Goal: Transaction & Acquisition: Purchase product/service

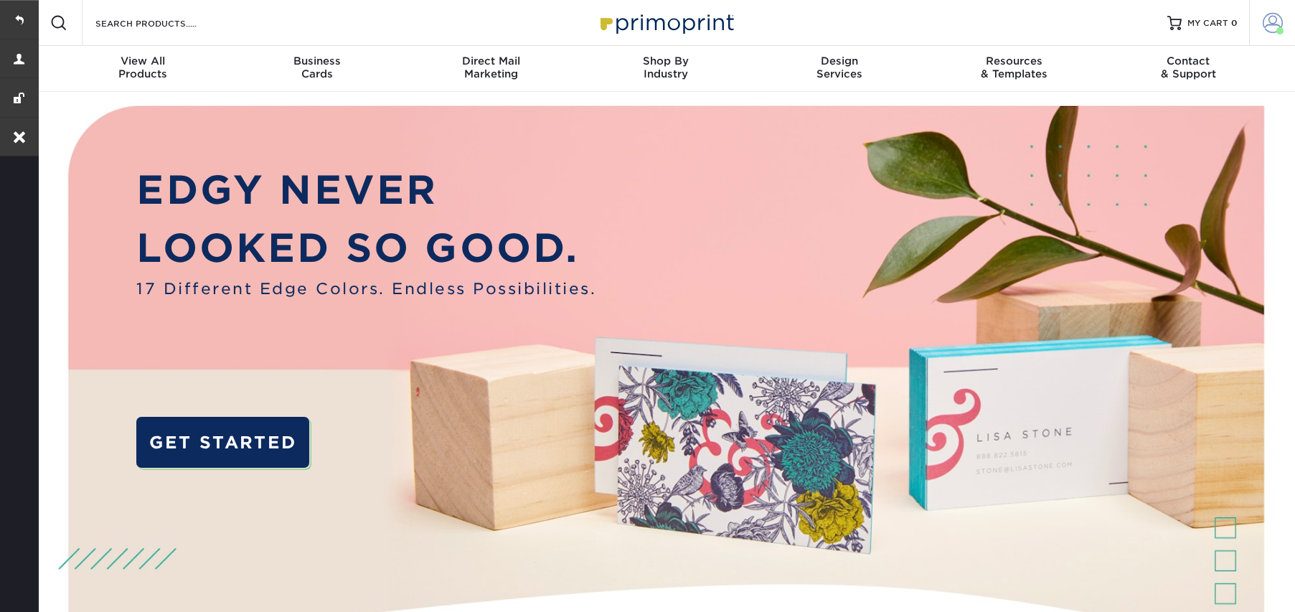
click at [1272, 24] on span at bounding box center [1273, 23] width 20 height 20
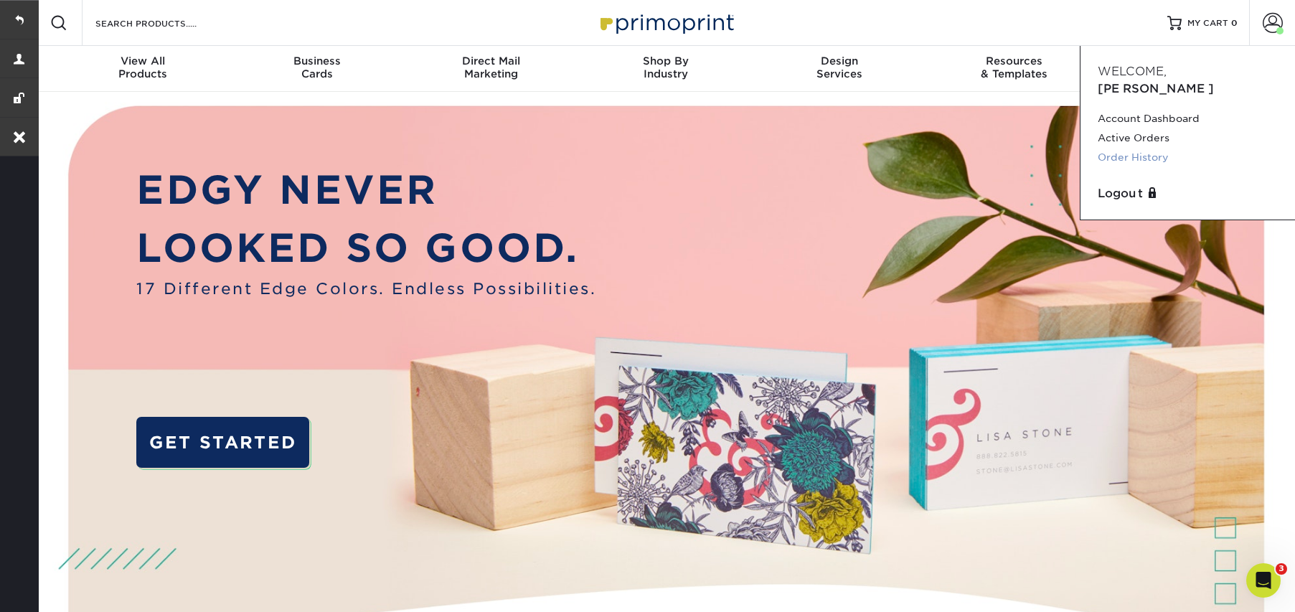
click at [1137, 148] on link "Order History" at bounding box center [1188, 157] width 180 height 19
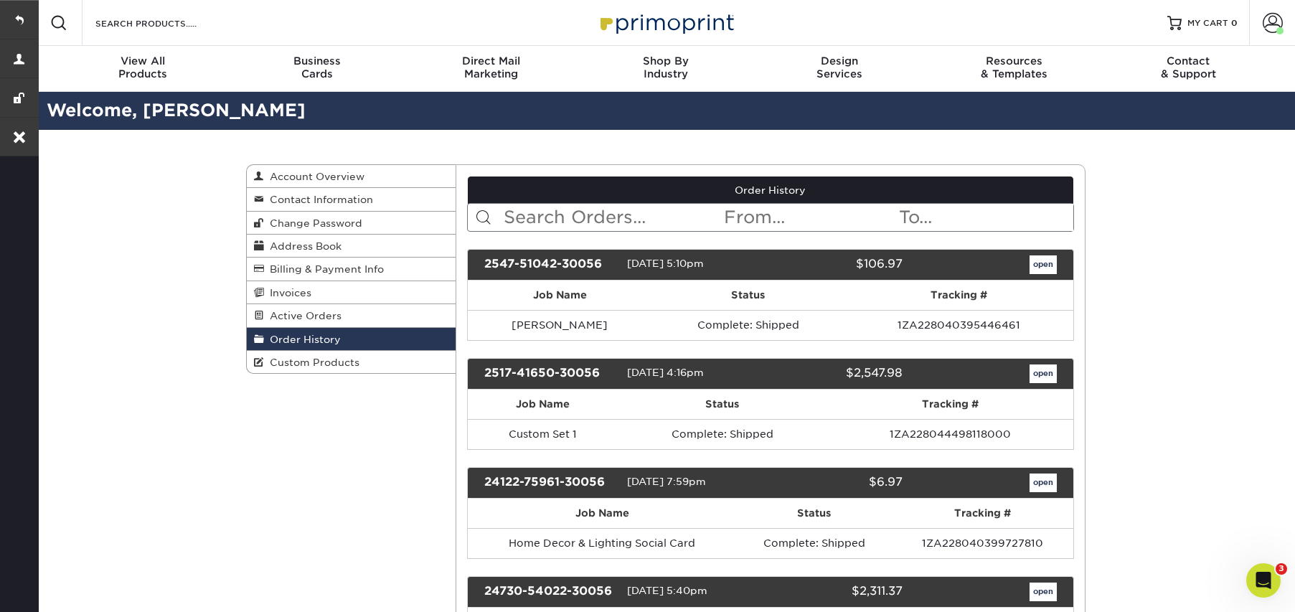
click at [291, 342] on span "Order History" at bounding box center [302, 339] width 77 height 11
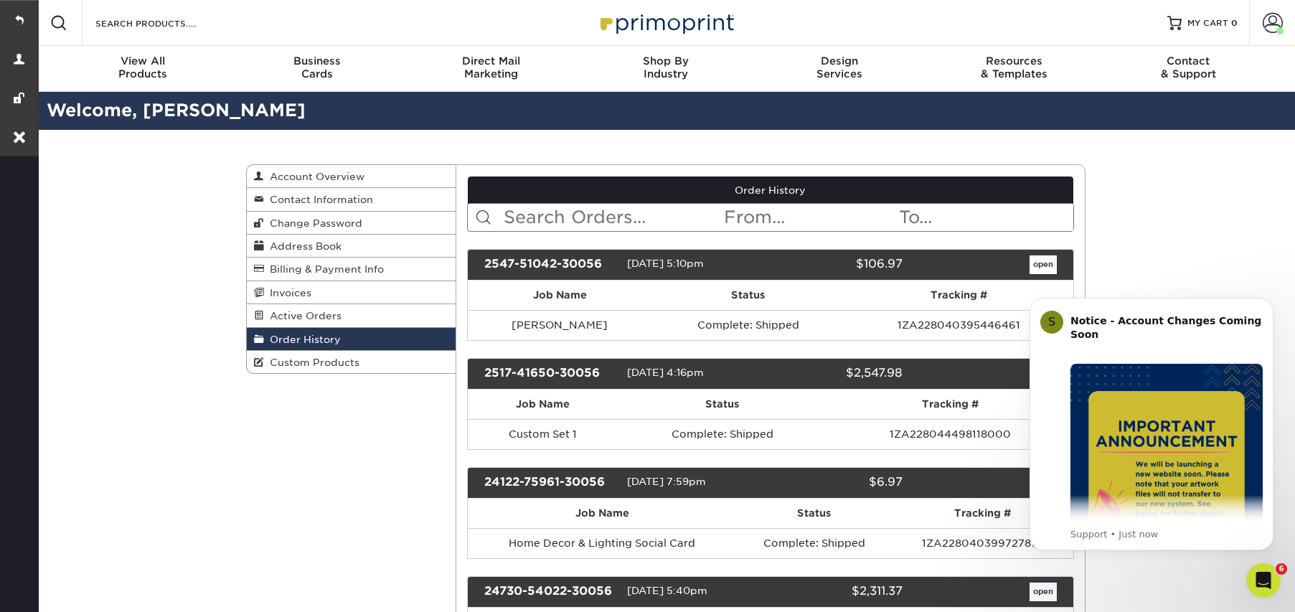
click at [582, 209] on input "text" at bounding box center [612, 217] width 220 height 27
paste input "https://app.intercom.com/a/inbox/z1xv7ncl/inbox/admin/1741444/conversation/2154…"
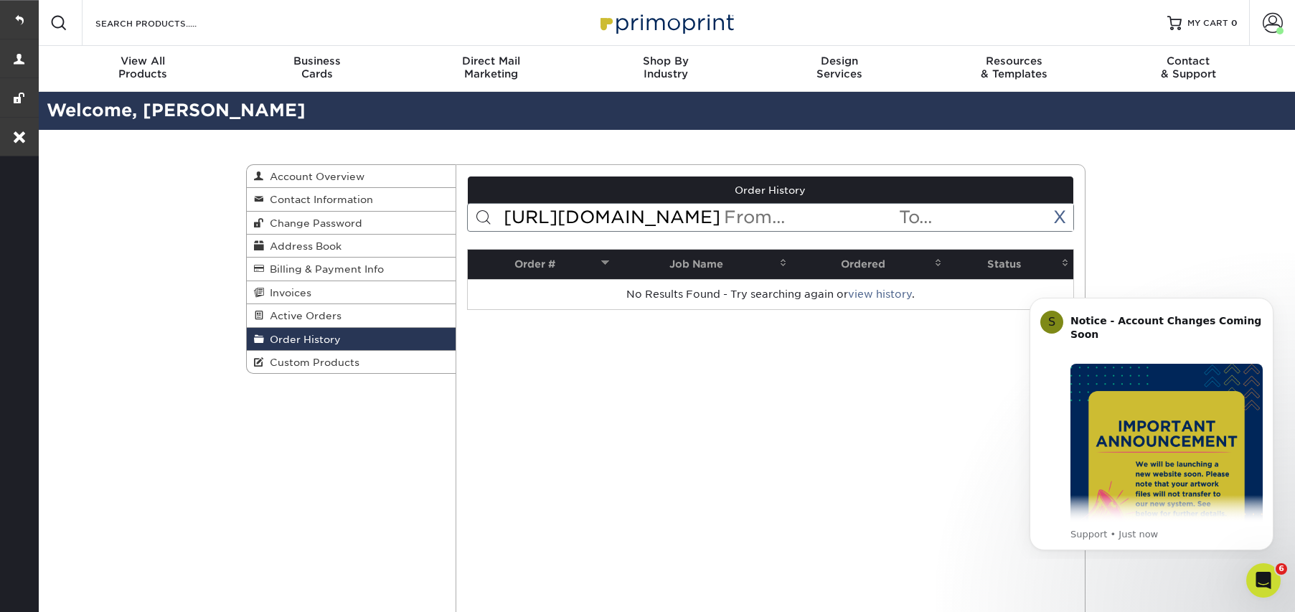
click at [532, 220] on input "https://app.intercom.com/a/inbox/z1xv7ncl/inbox/admin/1741444/conversation/2154…" at bounding box center [612, 217] width 220 height 27
paste input "2547-51042-30056"
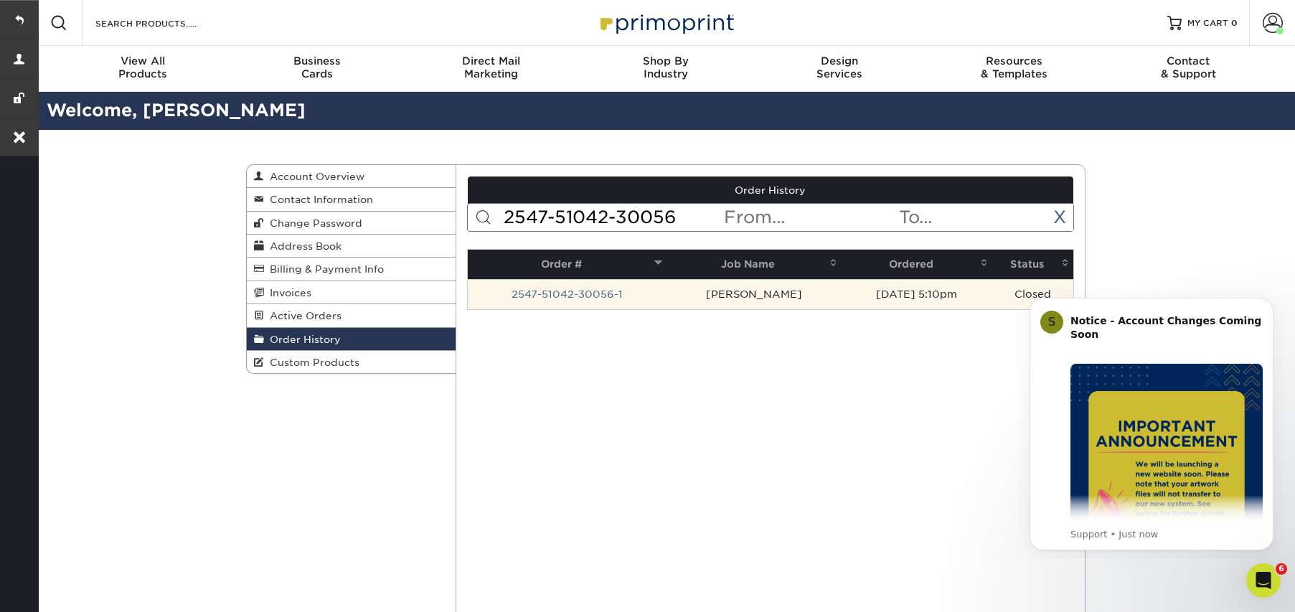
type input "2547-51042-30056"
click at [546, 287] on td "2547-51042-30056-1" at bounding box center [567, 294] width 199 height 30
click at [546, 293] on link "2547-51042-30056-1" at bounding box center [567, 293] width 111 height 11
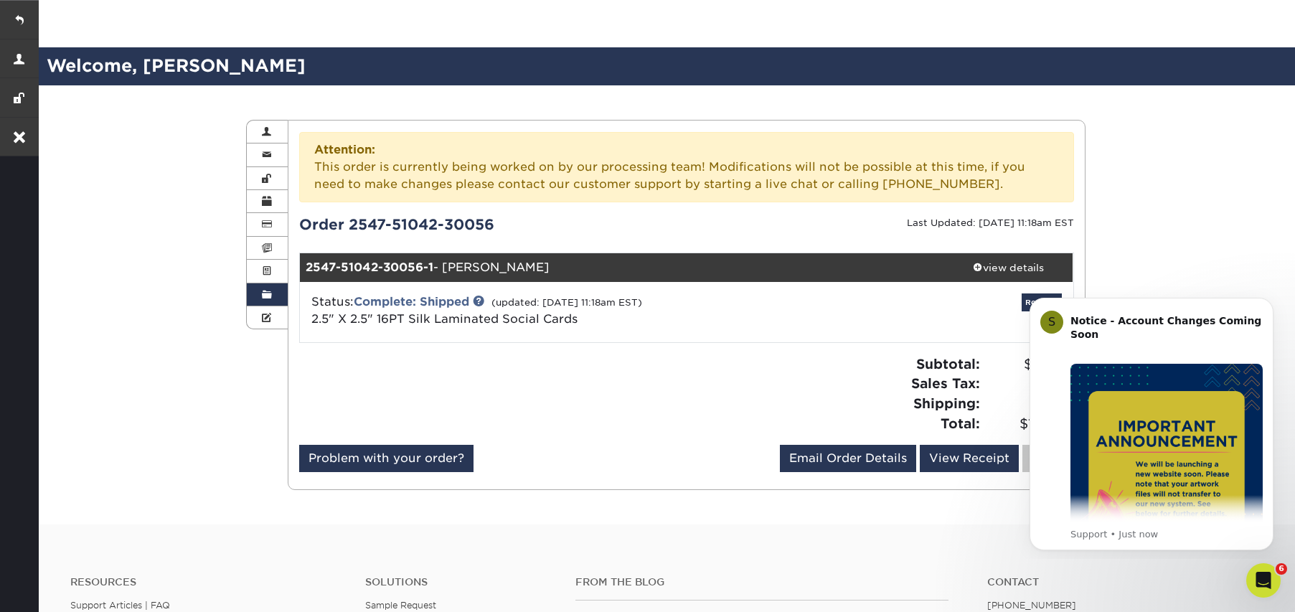
scroll to position [138, 0]
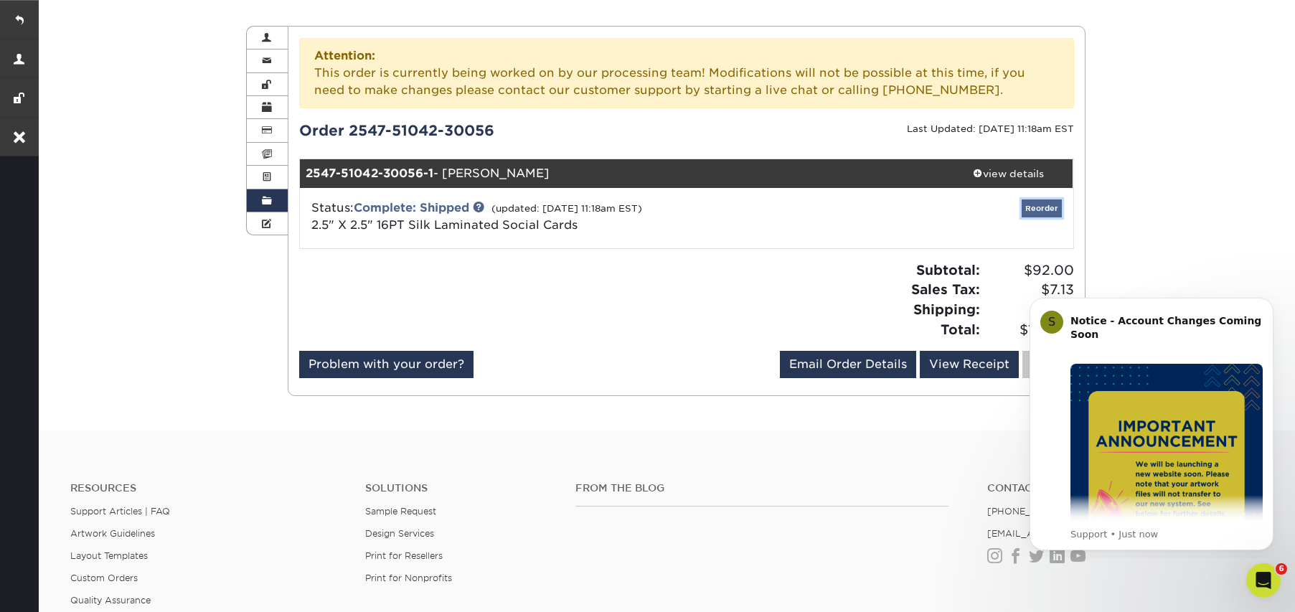
click at [1038, 208] on link "Reorder" at bounding box center [1042, 208] width 40 height 18
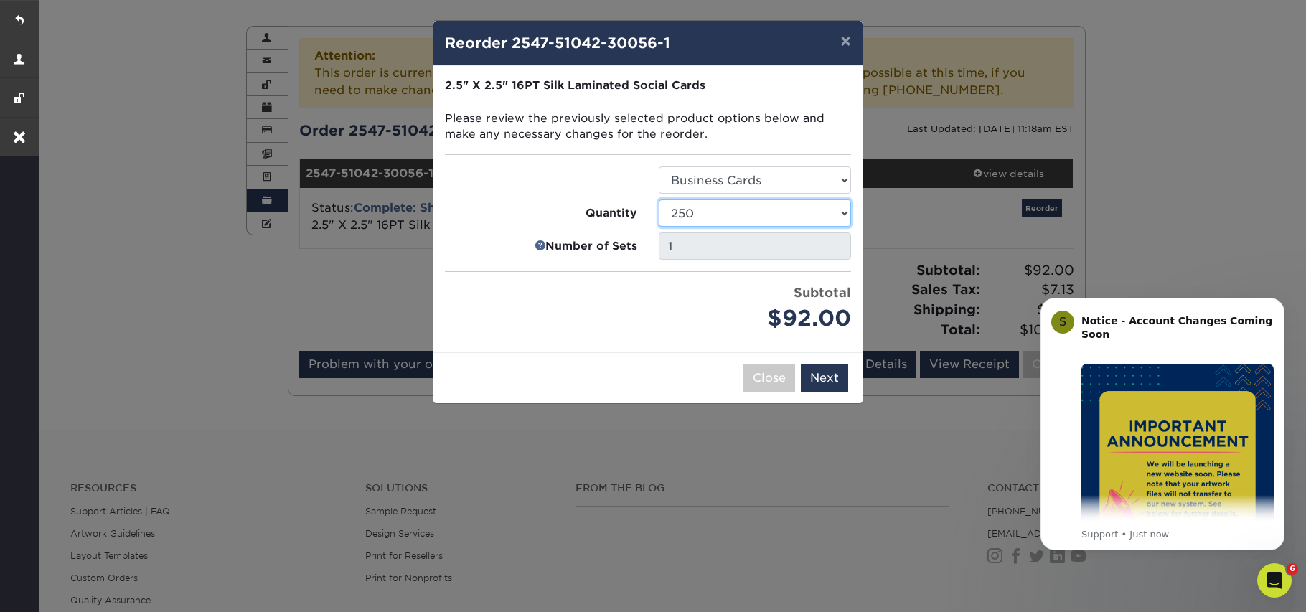
click at [792, 218] on select "25 50 75 100 250 500 1000 2500 5000 10000" at bounding box center [755, 212] width 192 height 27
click at [659, 199] on select "25 50 75 100 250 500 1000 2500 5000 10000" at bounding box center [755, 212] width 192 height 27
click at [818, 377] on button "Next" at bounding box center [824, 378] width 47 height 27
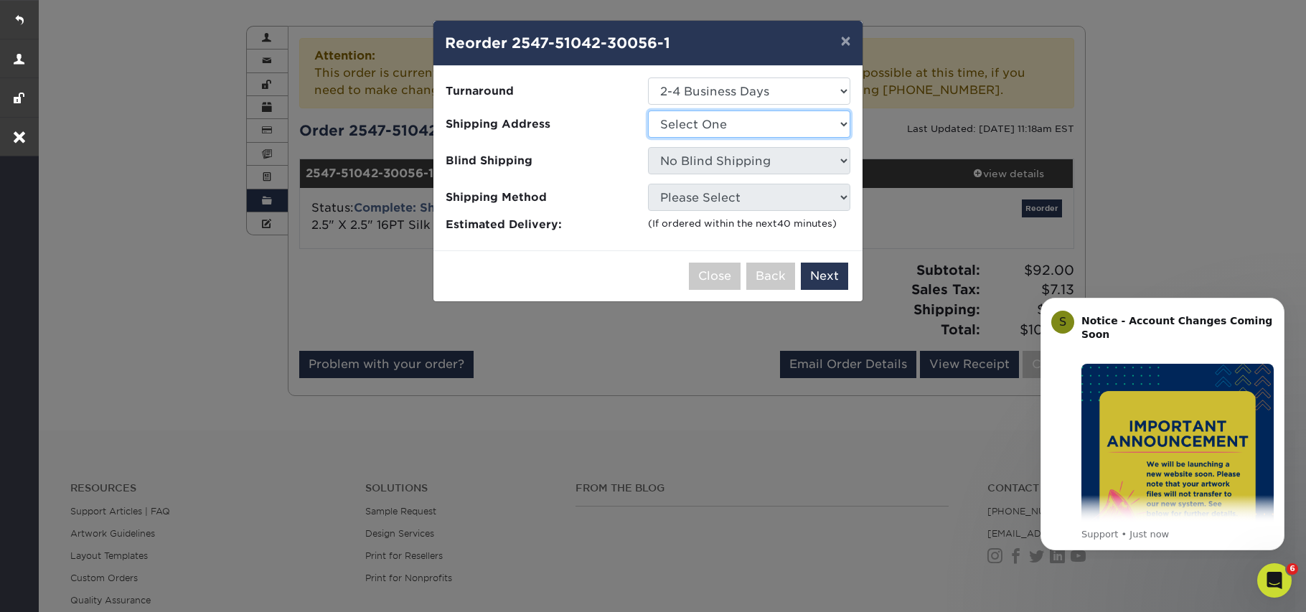
click at [673, 123] on select "Select One 514 S. Westford St Anna Carolina Mihailovic Haus of Aurah Haus of Au…" at bounding box center [749, 124] width 202 height 27
select select "248146"
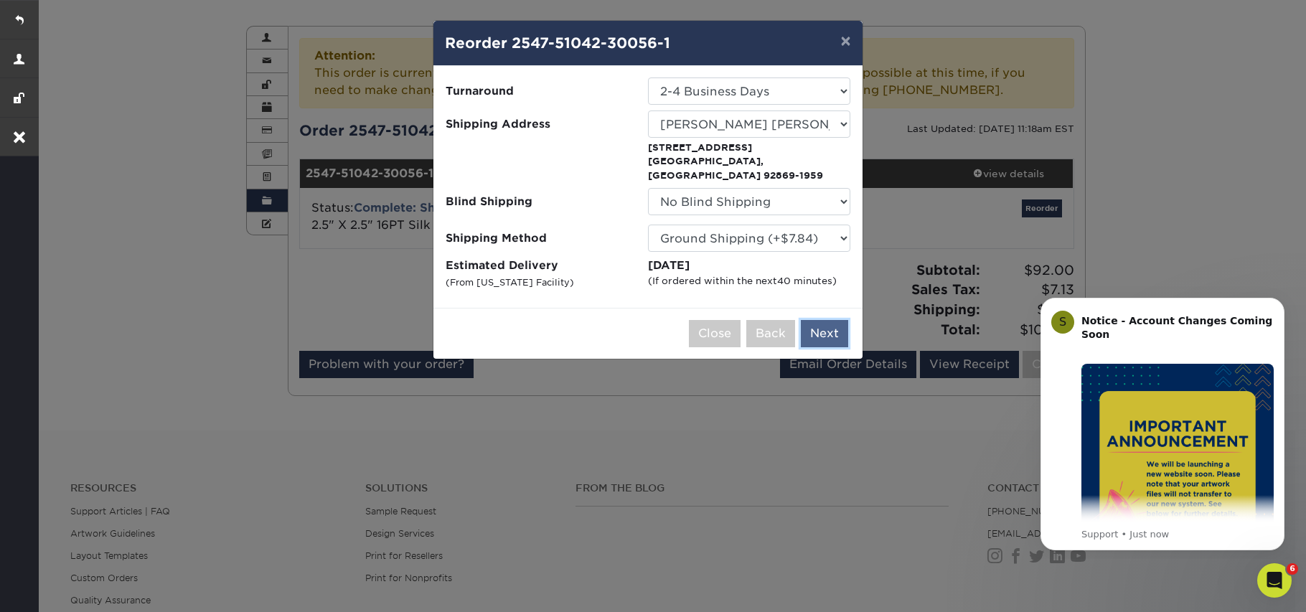
click at [825, 320] on button "Next" at bounding box center [824, 333] width 47 height 27
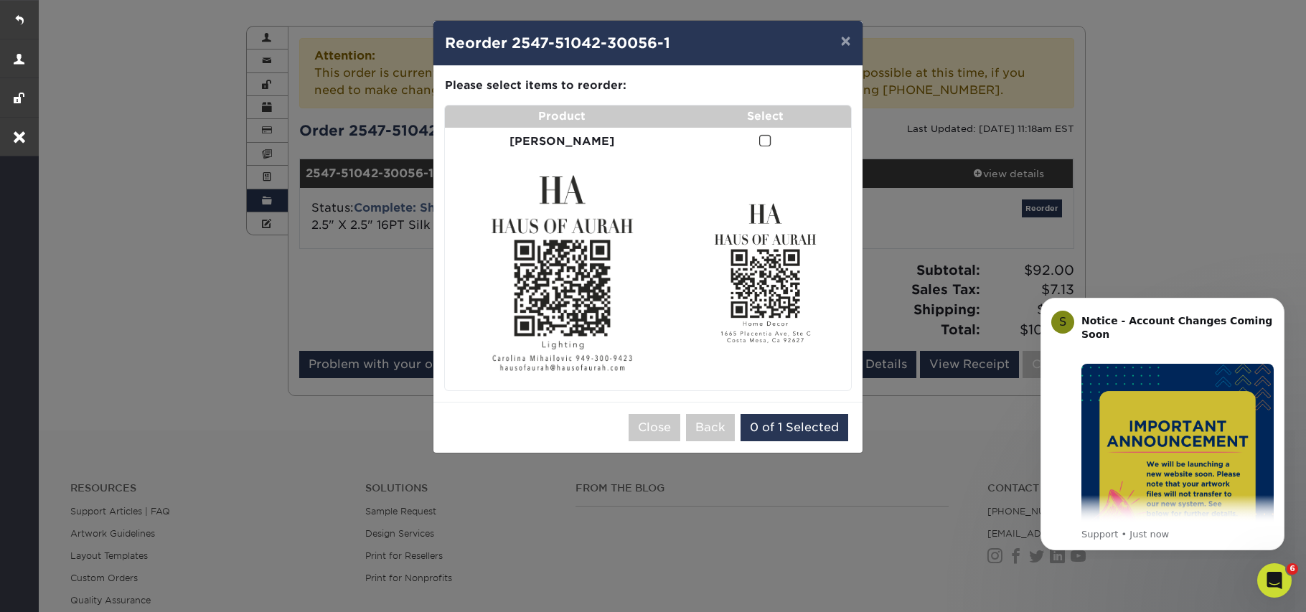
click at [759, 138] on span at bounding box center [765, 141] width 12 height 14
click at [0, 0] on input "checkbox" at bounding box center [0, 0] width 0 height 0
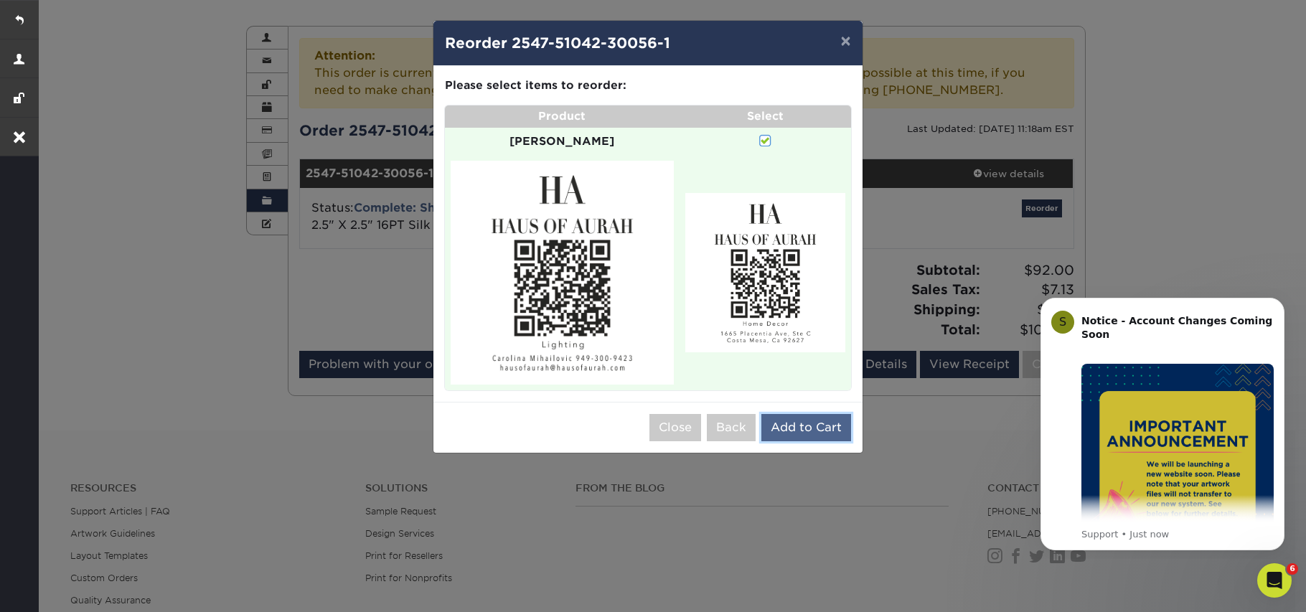
click at [794, 414] on button "Add to Cart" at bounding box center [806, 427] width 90 height 27
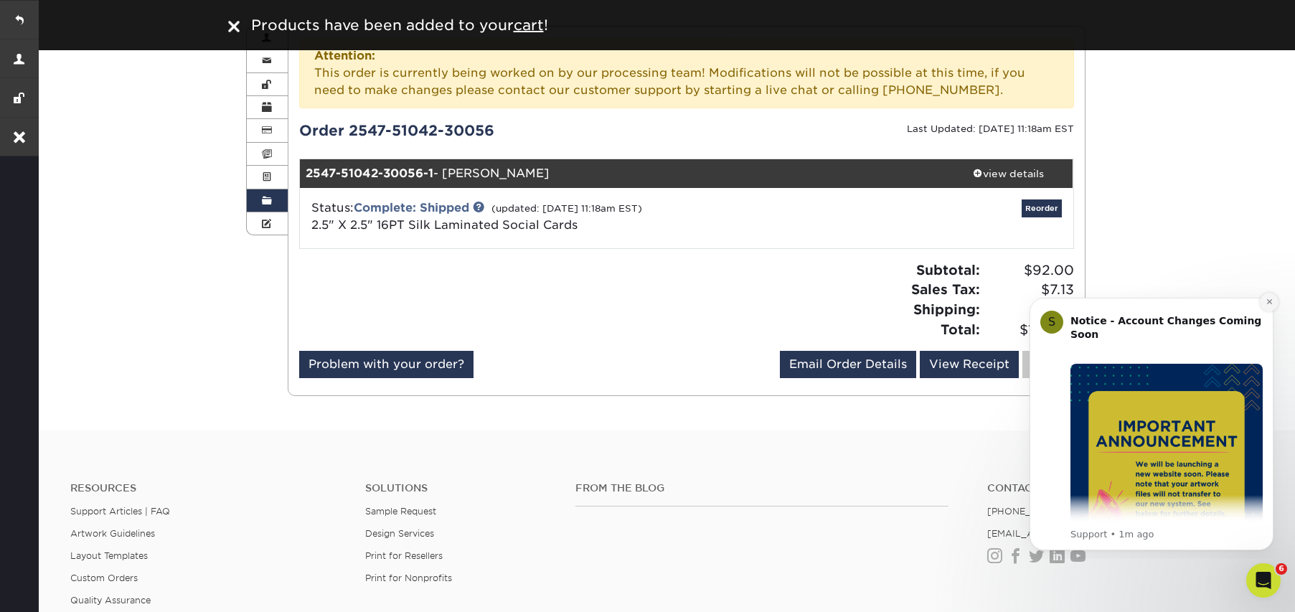
click at [1268, 300] on icon "Dismiss notification" at bounding box center [1270, 302] width 8 height 8
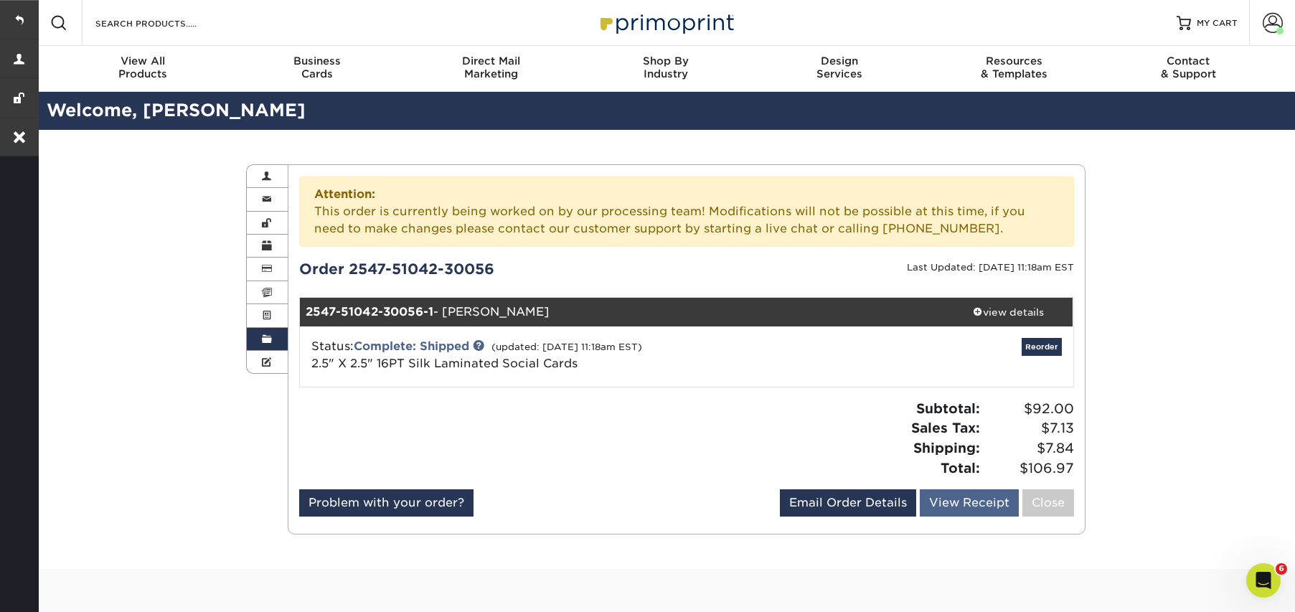
scroll to position [65, 0]
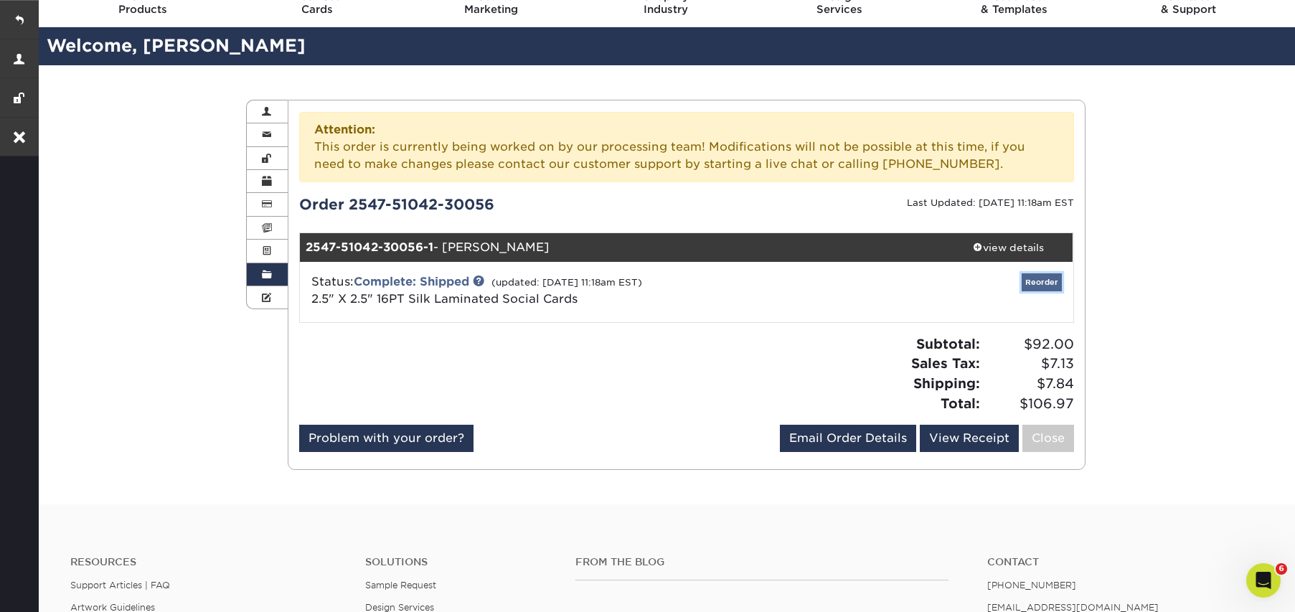
click at [1047, 288] on link "Reorder" at bounding box center [1042, 282] width 40 height 18
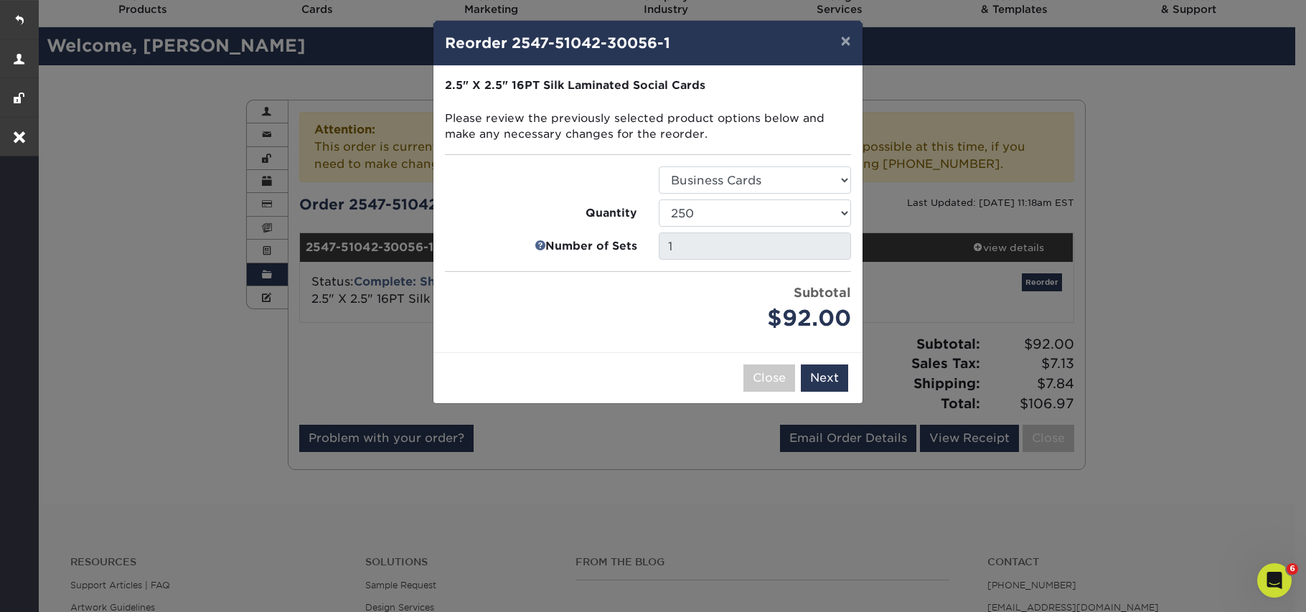
click at [667, 306] on div "$92.00" at bounding box center [755, 318] width 192 height 33
click at [707, 207] on select "25 50 75 100 250 500 1000 2500 5000 10000" at bounding box center [755, 212] width 192 height 27
click at [659, 199] on select "25 50 75 100 250 500 1000 2500 5000 10000" at bounding box center [755, 212] width 192 height 27
click at [827, 377] on button "Next" at bounding box center [824, 378] width 47 height 27
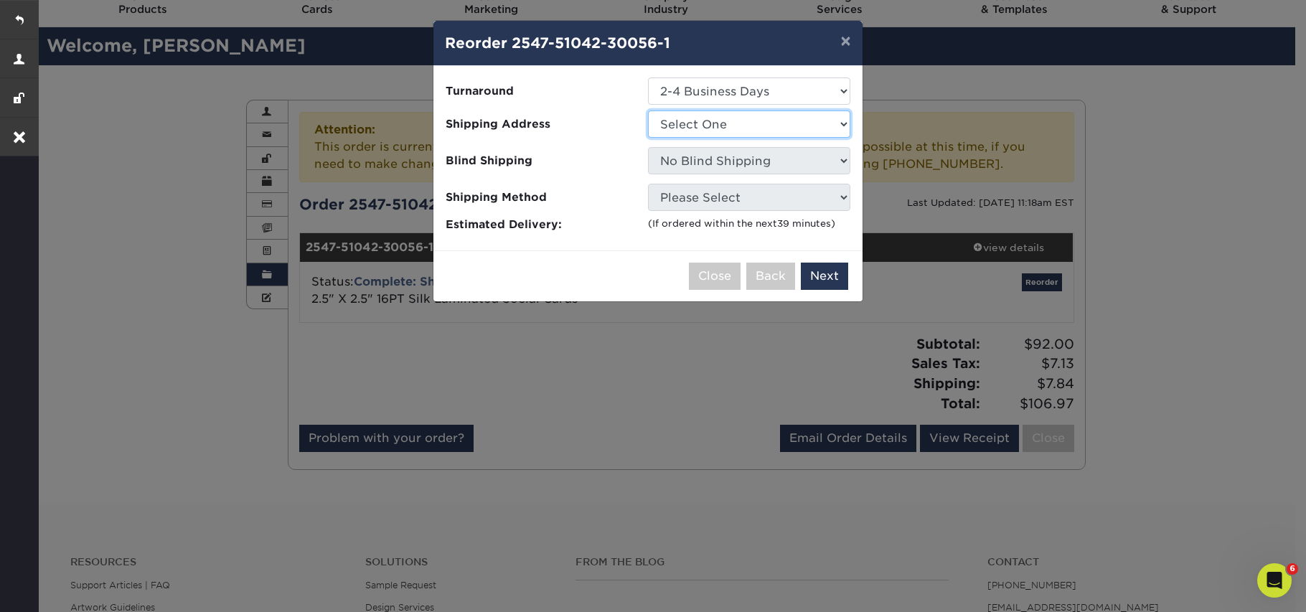
click at [702, 121] on select "Select One 514 S. Westford St Anna Carolina Mihailovic Haus of Aurah Haus of Au…" at bounding box center [749, 124] width 202 height 27
select select "248146"
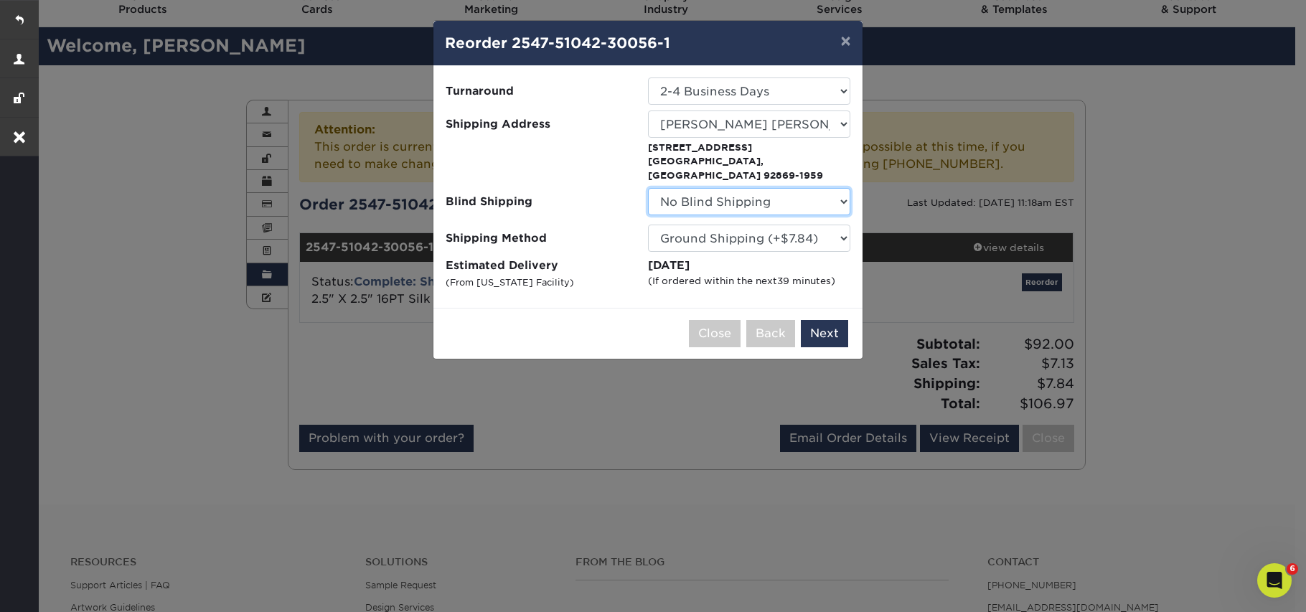
click at [735, 193] on select "No Blind Shipping 514 S. Westford St Anna Carolina Mihailovic Haus of Aurah Hau…" at bounding box center [749, 201] width 202 height 27
click at [648, 188] on select "No Blind Shipping 514 S. Westford St Anna Carolina Mihailovic Haus of Aurah Hau…" at bounding box center [749, 201] width 202 height 27
click at [723, 230] on select "Please Select Ground Shipping (+$7.84) 3 Day Shipping Service (+$20.04) 2 Day A…" at bounding box center [749, 238] width 202 height 27
click at [648, 225] on select "Please Select Ground Shipping (+$7.84) 3 Day Shipping Service (+$20.04) 2 Day A…" at bounding box center [749, 238] width 202 height 27
click at [837, 320] on button "Next" at bounding box center [824, 333] width 47 height 27
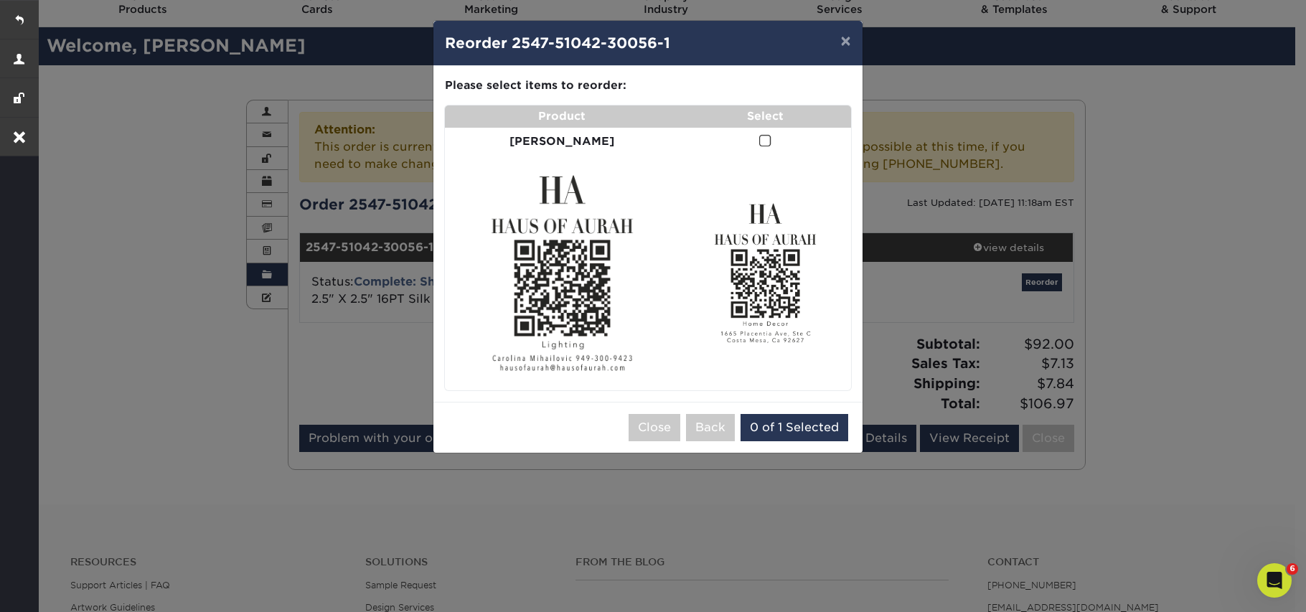
click at [759, 140] on span at bounding box center [765, 141] width 12 height 14
click at [0, 0] on input "checkbox" at bounding box center [0, 0] width 0 height 0
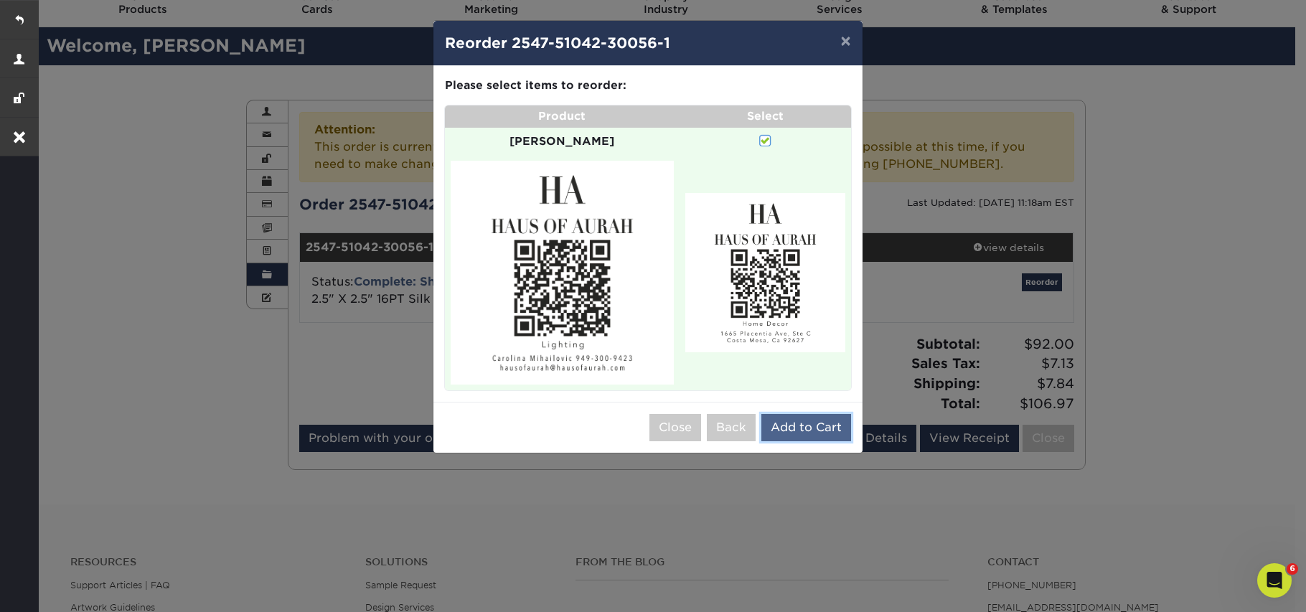
click at [790, 414] on button "Add to Cart" at bounding box center [806, 427] width 90 height 27
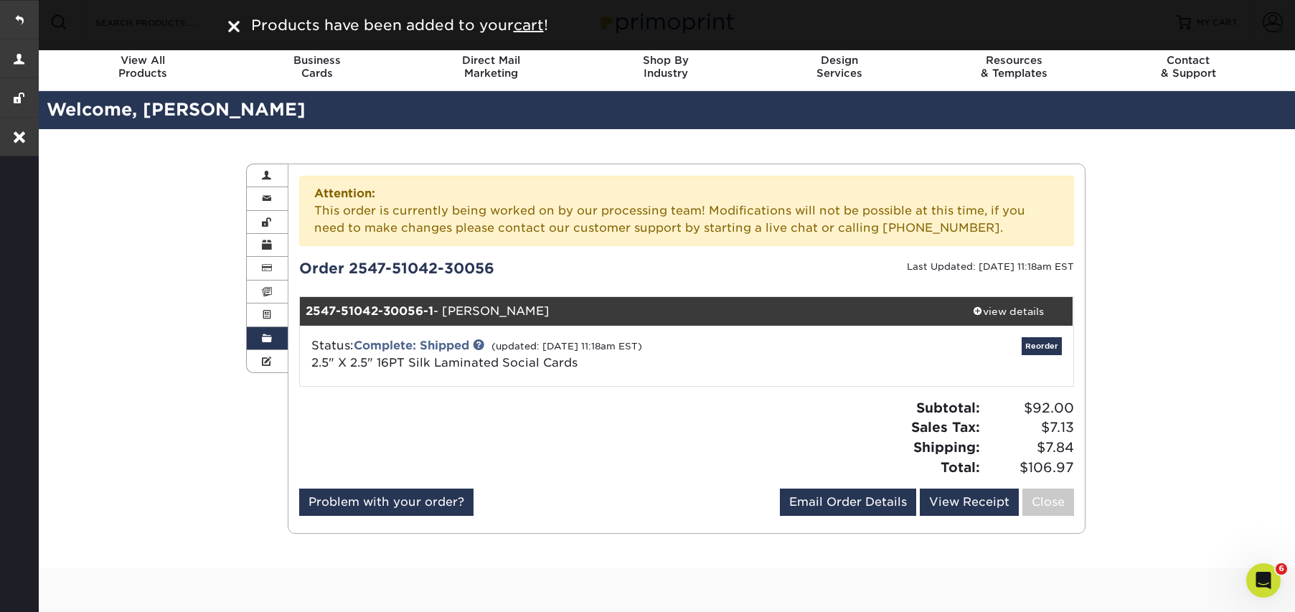
scroll to position [0, 0]
click at [526, 24] on u "cart" at bounding box center [529, 25] width 30 height 17
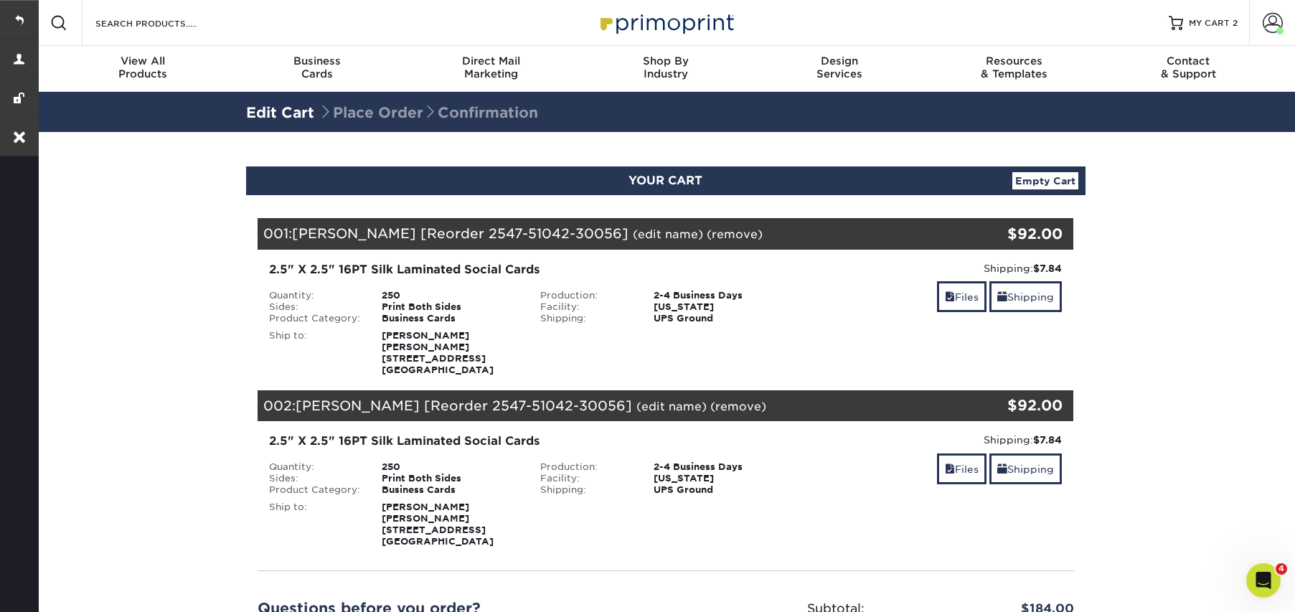
click at [742, 400] on link "(remove)" at bounding box center [738, 407] width 56 height 14
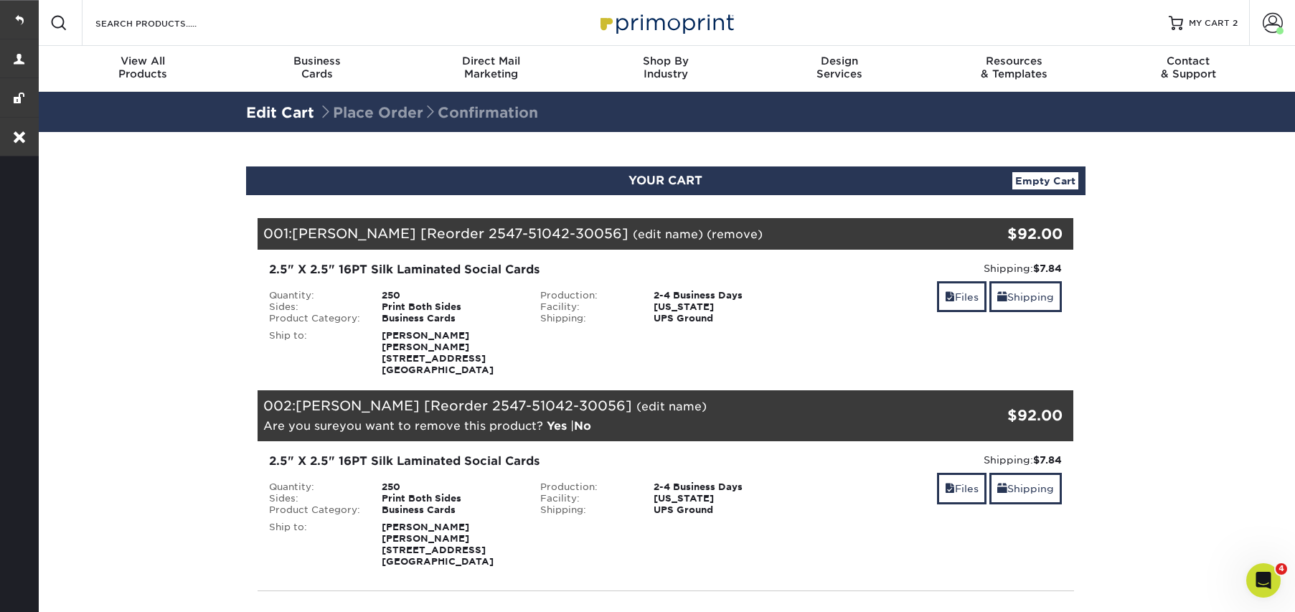
click at [560, 419] on link "Yes" at bounding box center [557, 426] width 20 height 14
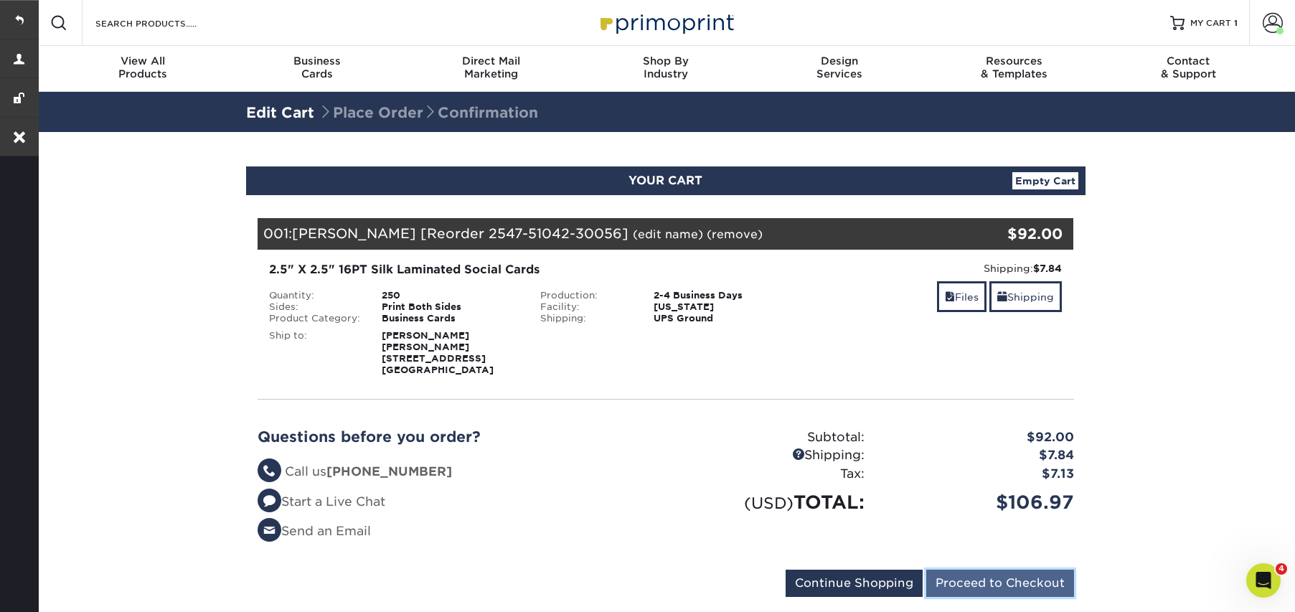
click at [954, 570] on input "Proceed to Checkout" at bounding box center [1000, 583] width 148 height 27
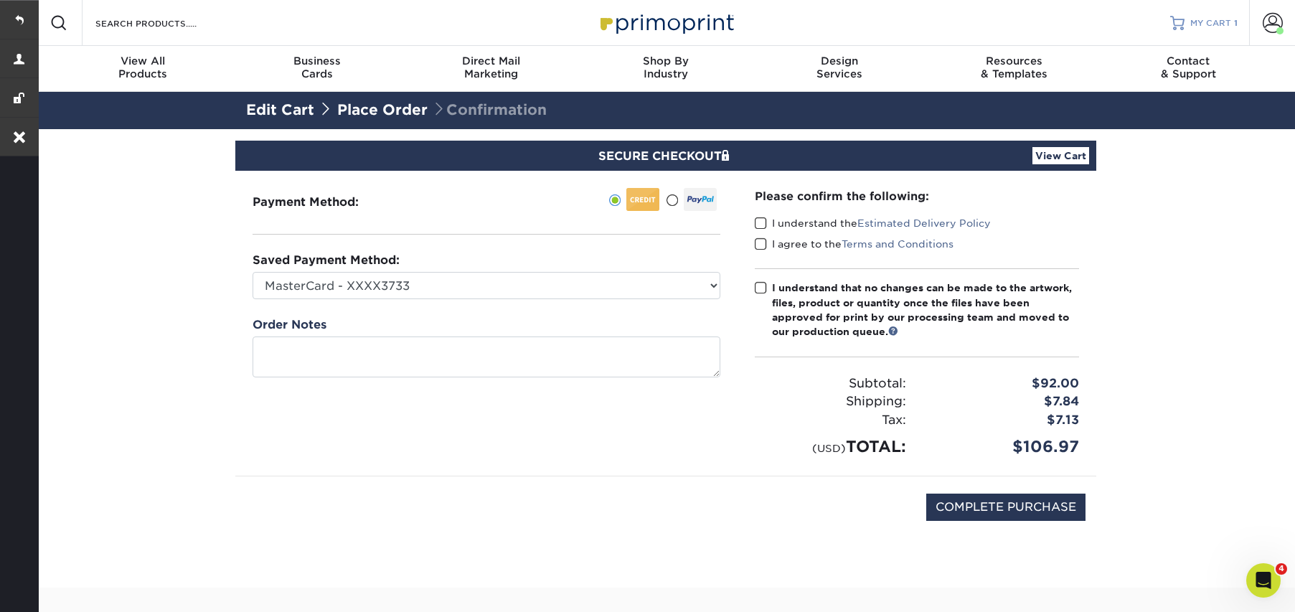
click at [1224, 19] on span "MY CART" at bounding box center [1210, 23] width 41 height 12
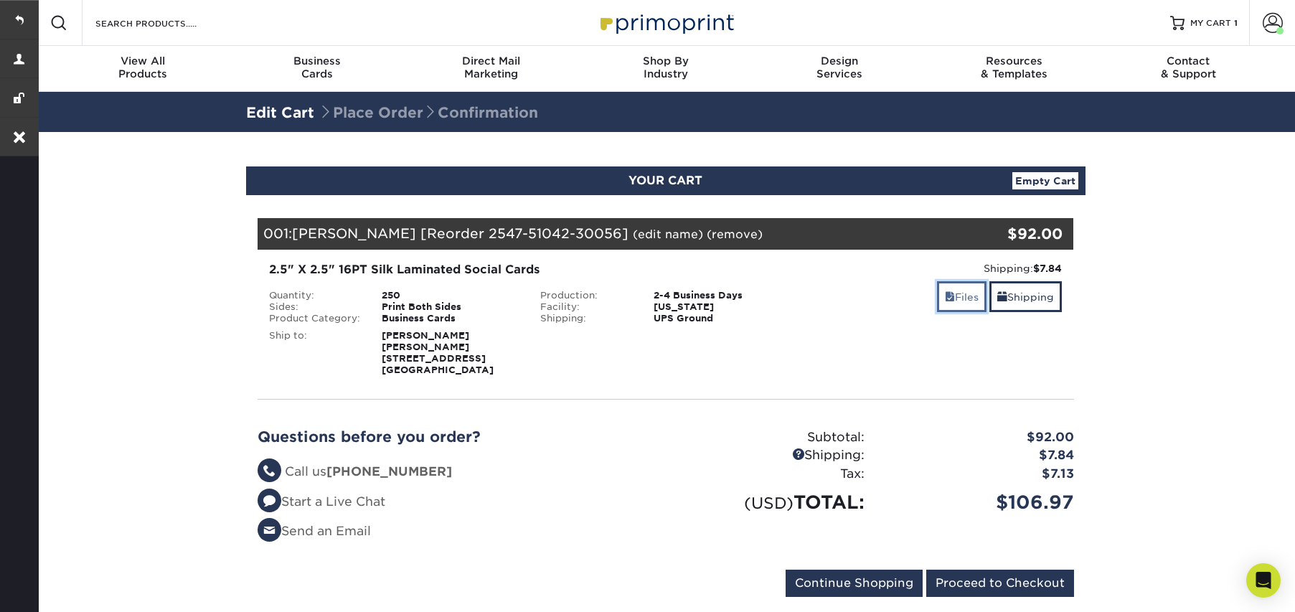
click at [960, 297] on link "Files" at bounding box center [962, 296] width 50 height 31
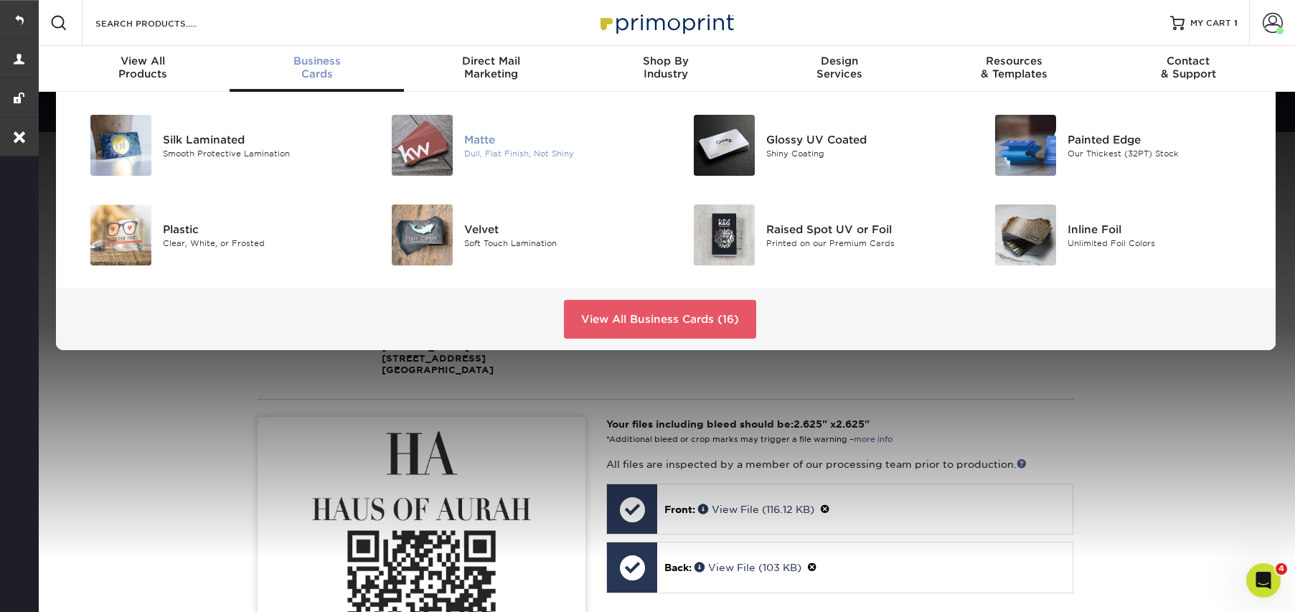
click at [497, 144] on div "Matte" at bounding box center [559, 139] width 190 height 16
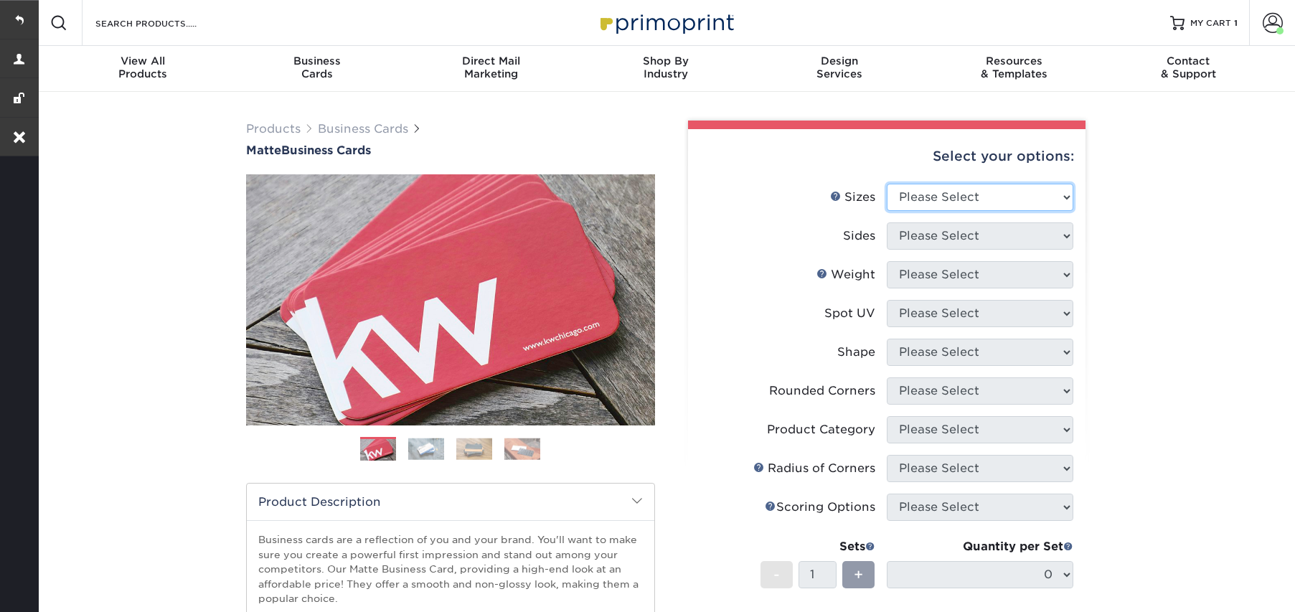
click at [982, 195] on select "Please Select 1.5" x 3.5" - Mini 1.75" x 3.5" - Mini 2" x 2" - Square 2" x 3" -…" at bounding box center [980, 197] width 187 height 27
select select "2.00x3.50"
click at [887, 184] on select "Please Select 1.5" x 3.5" - Mini 1.75" x 3.5" - Mini 2" x 2" - Square 2" x 3" -…" at bounding box center [980, 197] width 187 height 27
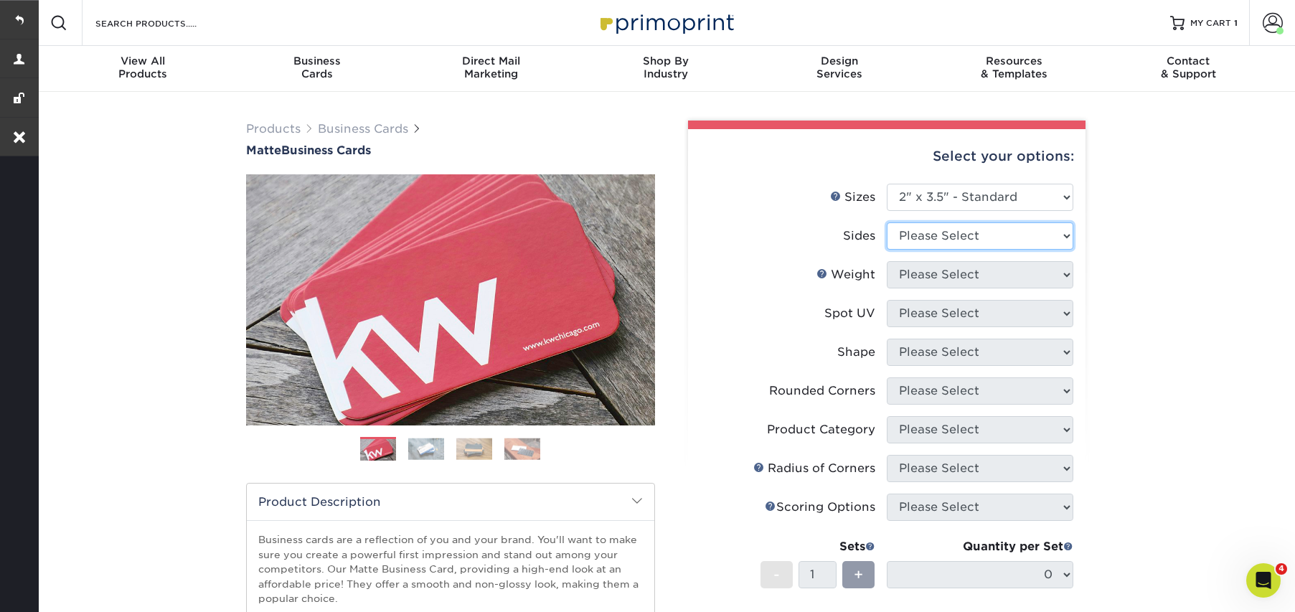
click at [943, 241] on select "Please Select Print Both Sides Print Front Only" at bounding box center [980, 235] width 187 height 27
select select "13abbda7-1d64-4f25-8bb2-c179b224825d"
click at [887, 222] on select "Please Select Print Both Sides Print Front Only" at bounding box center [980, 235] width 187 height 27
click at [934, 276] on select "Please Select 16PT 14PT" at bounding box center [980, 274] width 187 height 27
select select "16PT"
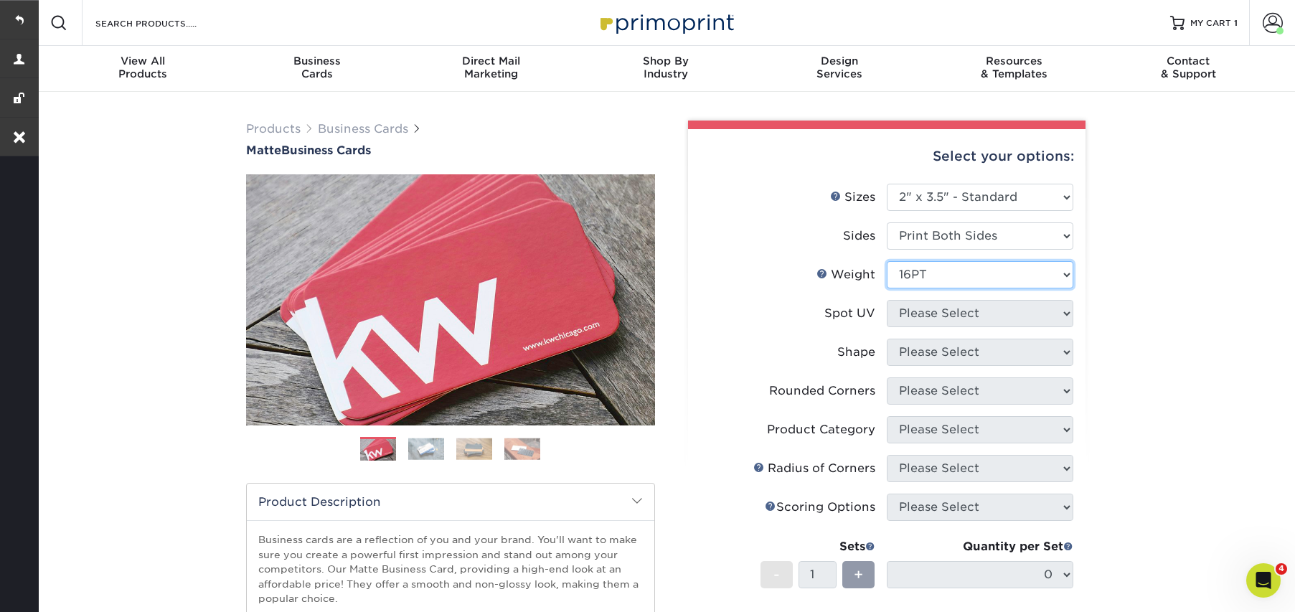
click at [887, 261] on select "Please Select 16PT 14PT" at bounding box center [980, 274] width 187 height 27
click at [932, 314] on select "Please Select No Spot UV Front and Back (Both Sides) Front Only Back Only" at bounding box center [980, 313] width 187 height 27
select select "3"
click at [887, 300] on select "Please Select No Spot UV Front and Back (Both Sides) Front Only Back Only" at bounding box center [980, 313] width 187 height 27
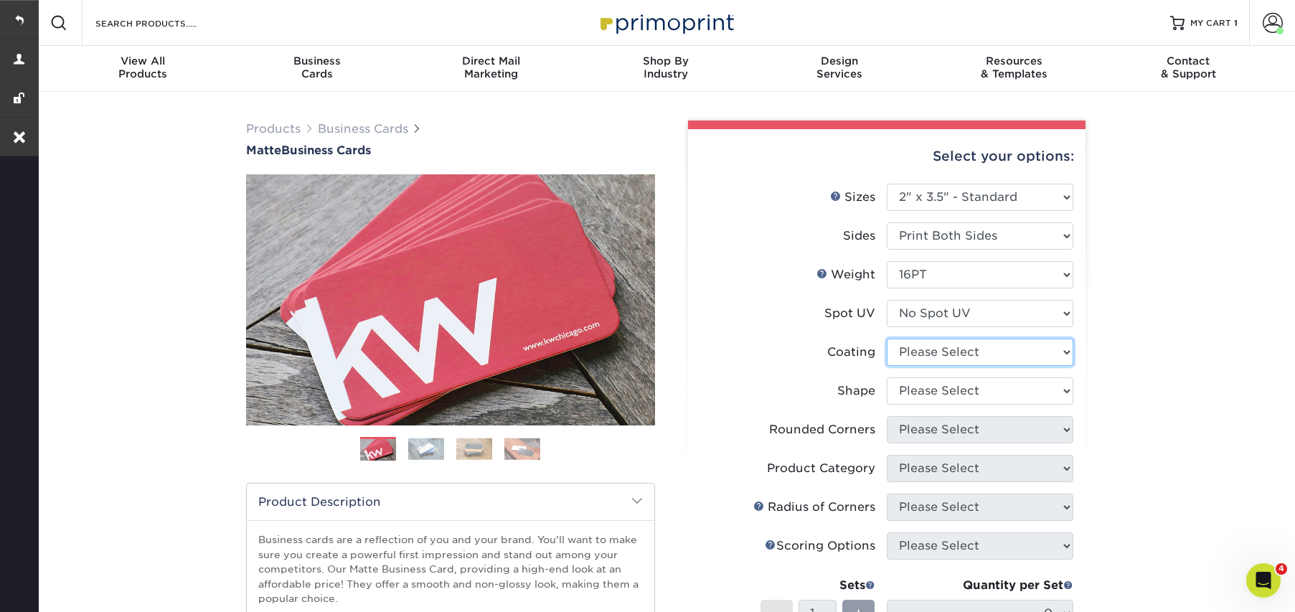
click at [939, 348] on select at bounding box center [980, 352] width 187 height 27
select select "121bb7b5-3b4d-429f-bd8d-bbf80e953313"
click at [887, 339] on select at bounding box center [980, 352] width 187 height 27
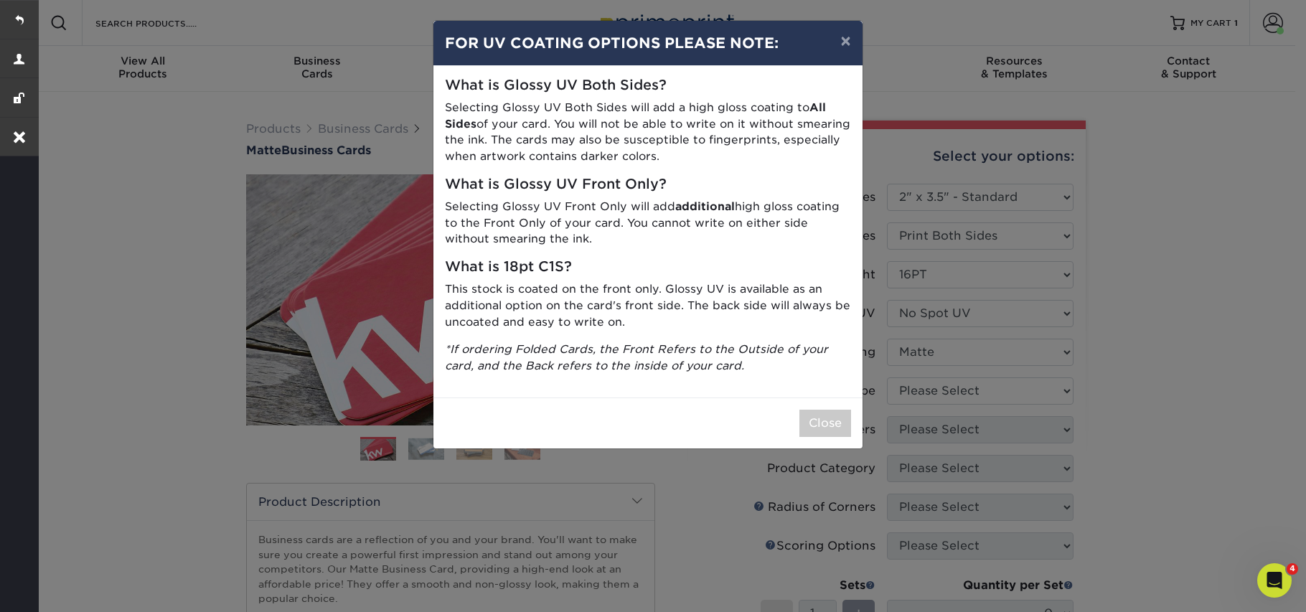
click at [938, 390] on div "× FOR UV COATING OPTIONS PLEASE NOTE: What is Glossy UV Both Sides? Selecting G…" at bounding box center [653, 306] width 1306 height 612
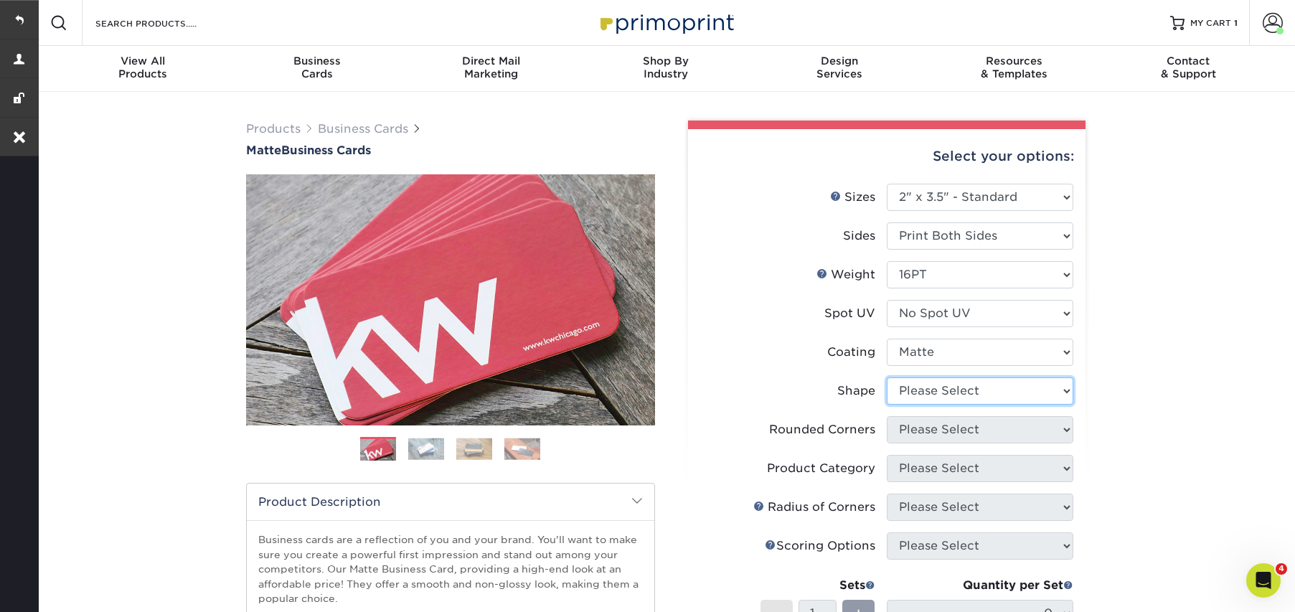
click at [938, 390] on select "Please Select Standard Oval" at bounding box center [980, 390] width 187 height 27
select select "standard"
click at [887, 377] on select "Please Select Standard Oval" at bounding box center [980, 390] width 187 height 27
click at [928, 434] on select "Please Select Yes - Round 2 Corners Yes - Round 4 Corners No" at bounding box center [980, 429] width 187 height 27
select select "0"
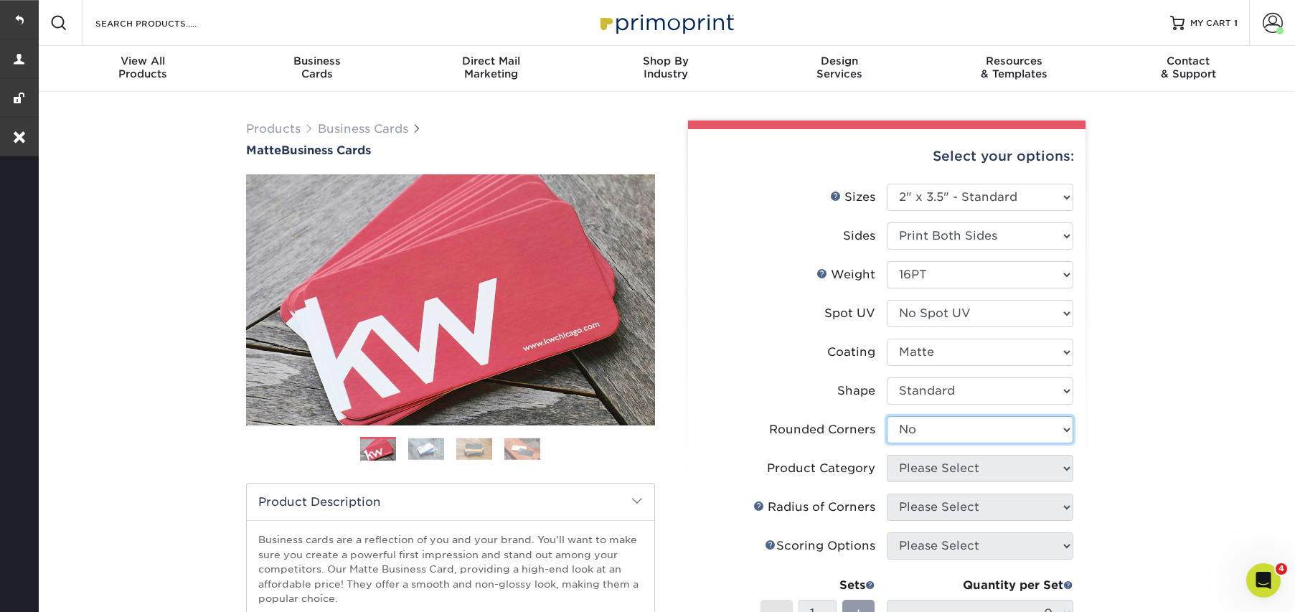
click at [887, 416] on select "Please Select Yes - Round 2 Corners Yes - Round 4 Corners No" at bounding box center [980, 429] width 187 height 27
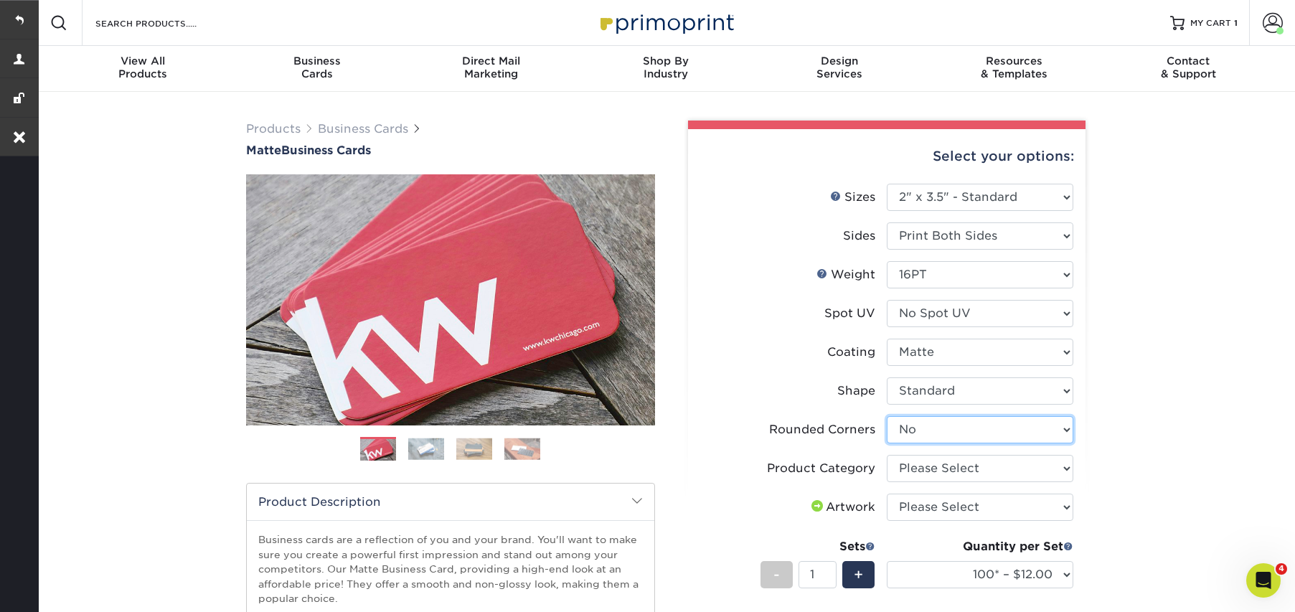
click at [948, 440] on select "Please Select Yes - Round 2 Corners Yes - Round 4 Corners No" at bounding box center [980, 429] width 187 height 27
click at [947, 469] on select "Please Select Business Cards" at bounding box center [980, 468] width 187 height 27
select select "3b5148f1-0588-4f88-a218-97bcfdce65c1"
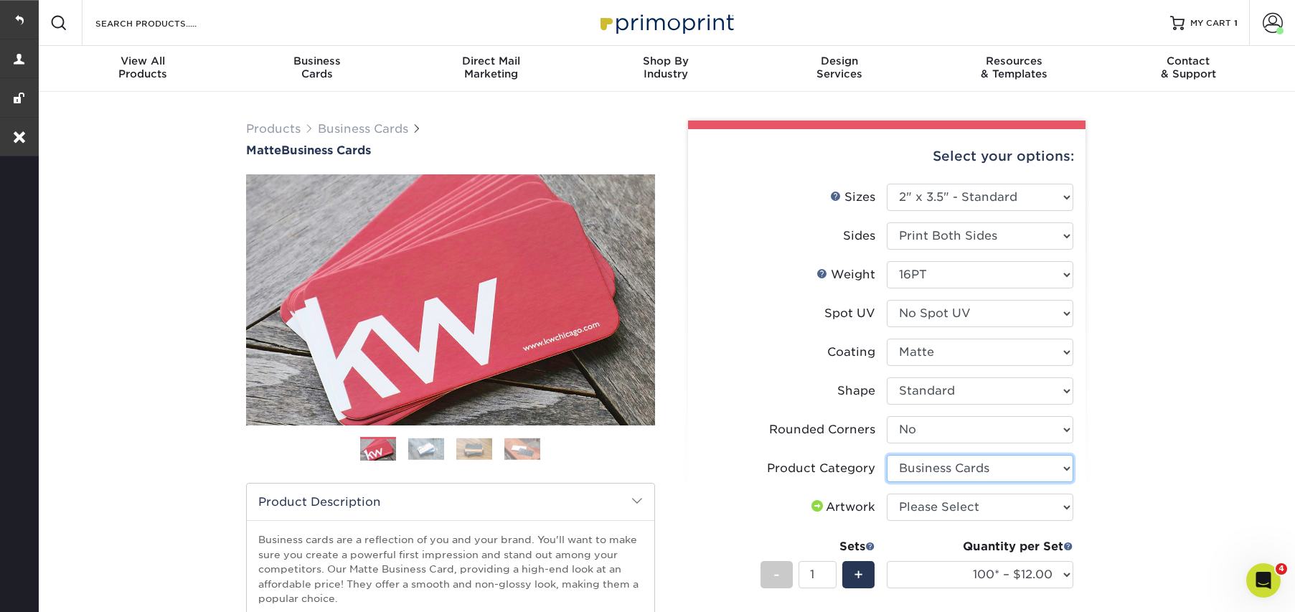
click at [887, 455] on select "Please Select Business Cards" at bounding box center [980, 468] width 187 height 27
click at [953, 504] on select "Please Select I will upload files I need a design - $100" at bounding box center [980, 507] width 187 height 27
select select "upload"
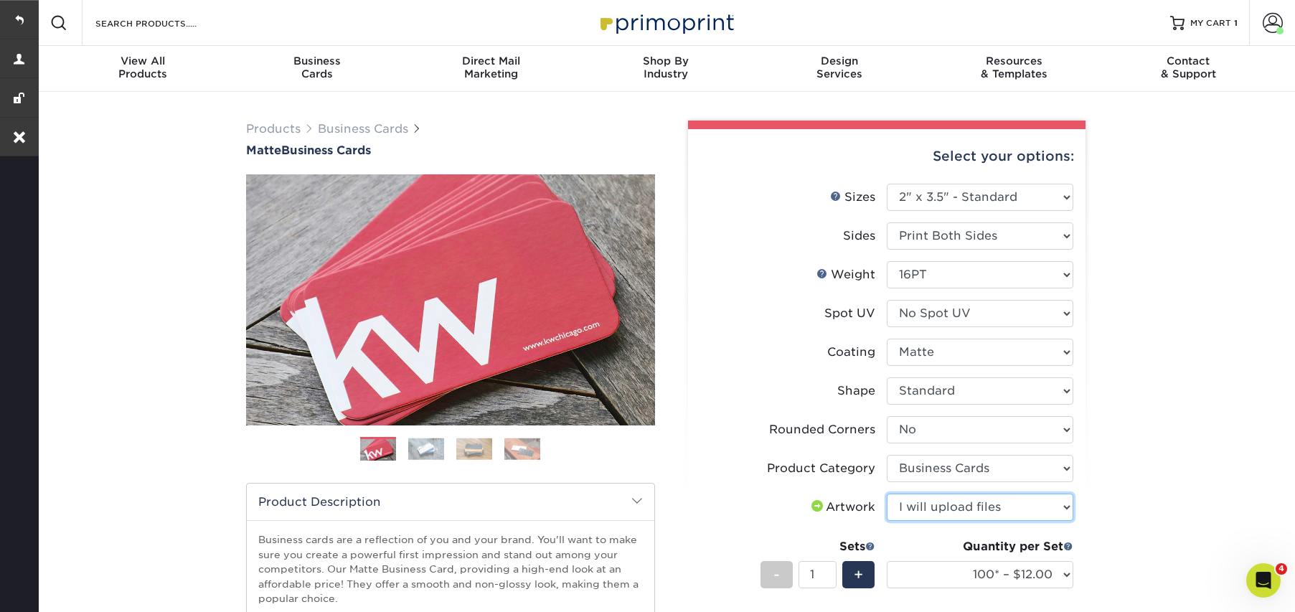
click at [887, 494] on select "Please Select I will upload files I need a design - $100" at bounding box center [980, 507] width 187 height 27
click at [971, 574] on select "100* – $12.00 250* – $21.00 500 – $42.00 1000 – $53.00 2500 – $95.00 5000 – $18…" at bounding box center [980, 574] width 187 height 27
click at [18, 15] on link at bounding box center [19, 19] width 39 height 39
